Goal: Transaction & Acquisition: Subscribe to service/newsletter

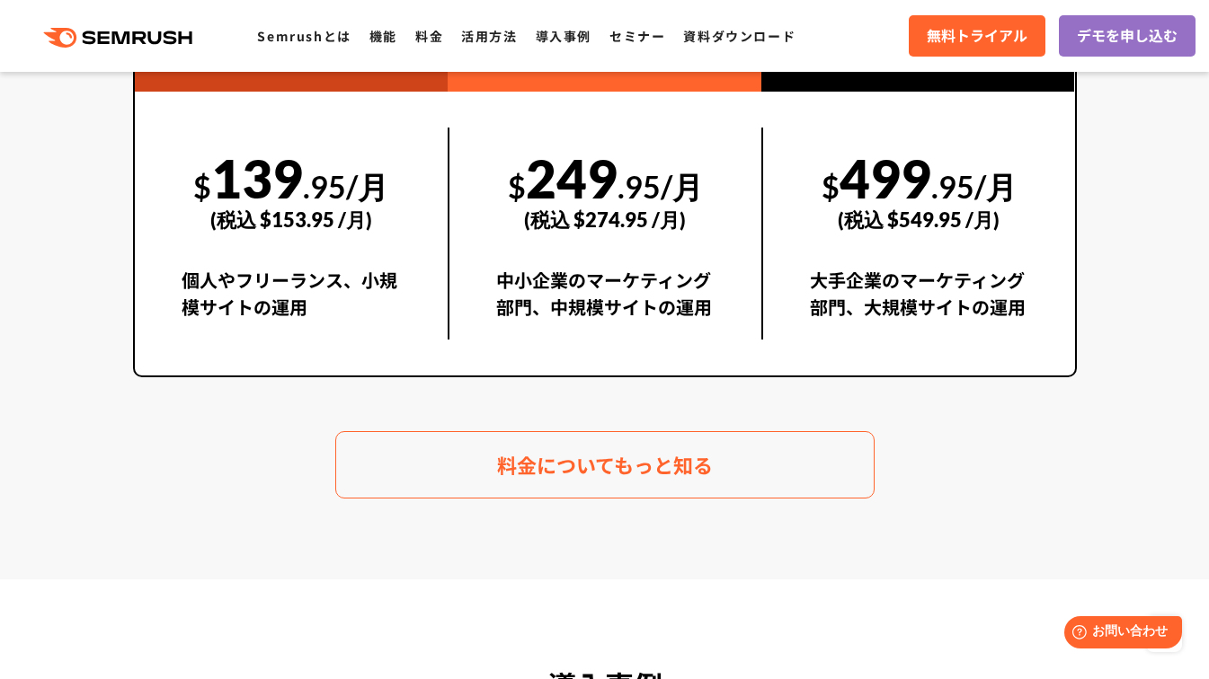
scroll to position [4134, 0]
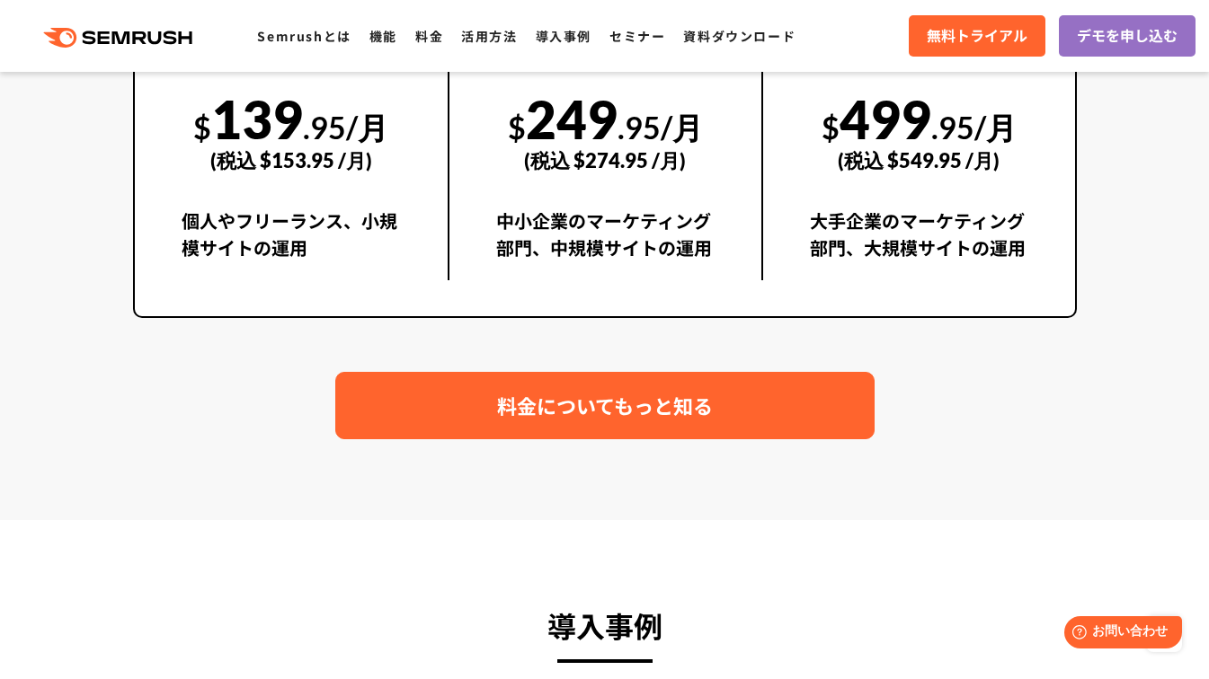
click at [679, 408] on span "料金についてもっと知る" at bounding box center [605, 405] width 216 height 31
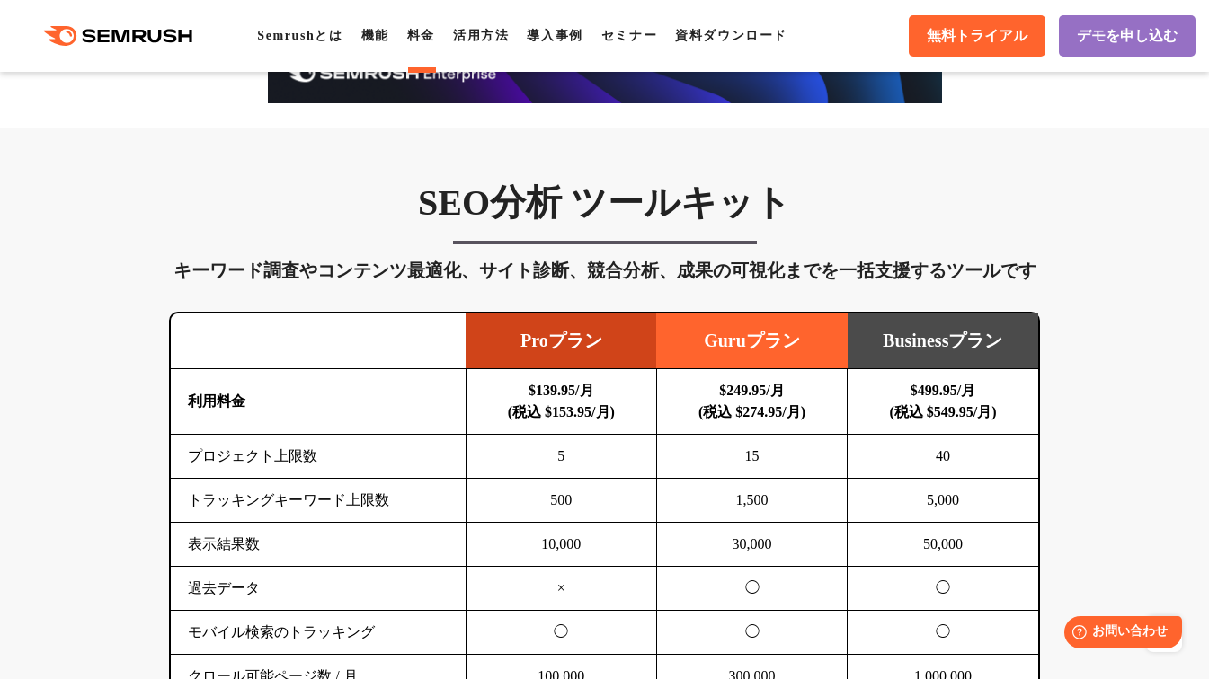
scroll to position [899, 0]
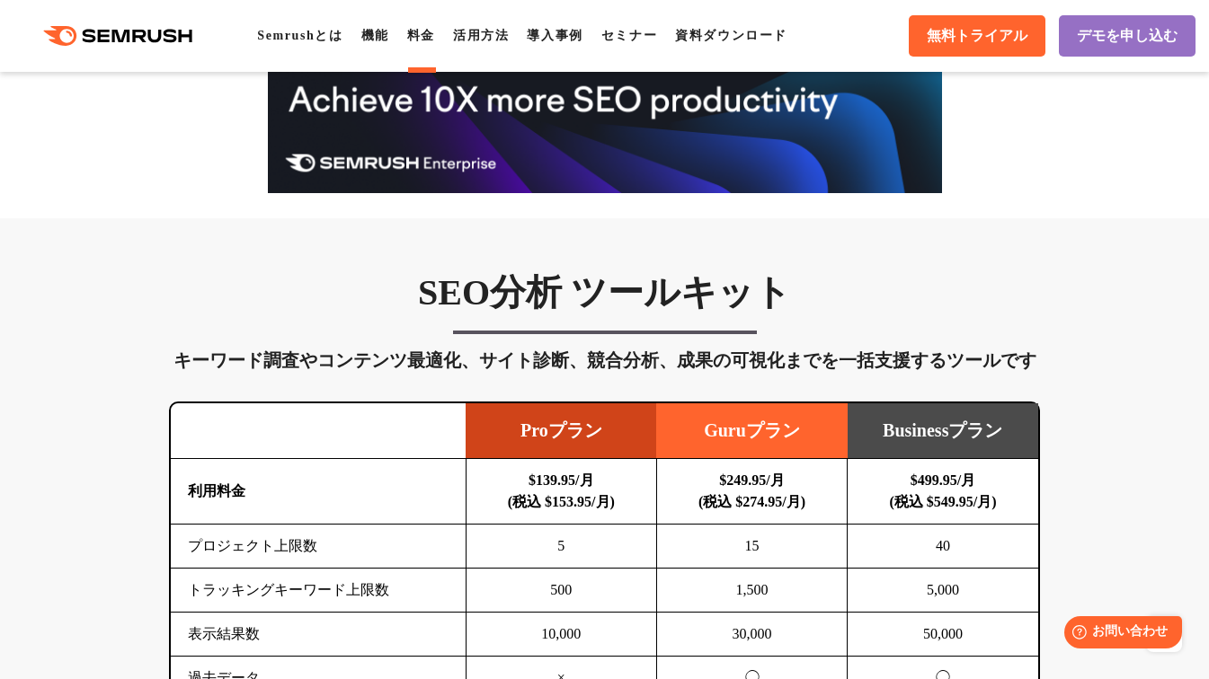
drag, startPoint x: 658, startPoint y: 320, endPoint x: 651, endPoint y: 310, distance: 12.2
